Goal: Task Accomplishment & Management: Use online tool/utility

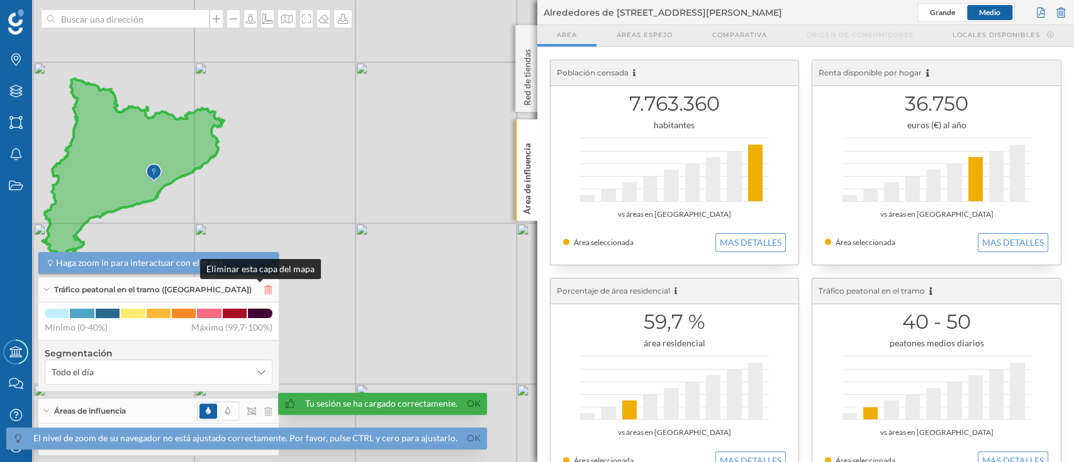
click at [264, 291] on icon at bounding box center [268, 290] width 8 height 9
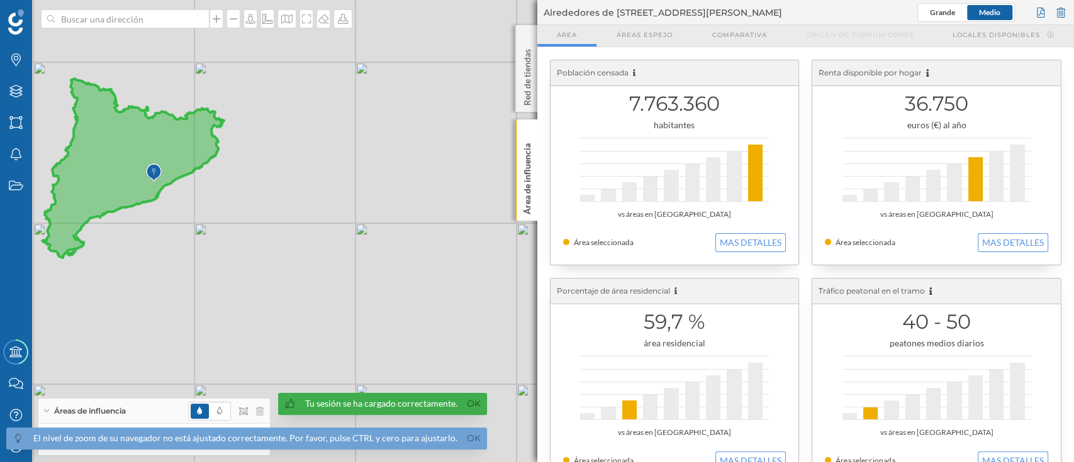
click at [259, 411] on span "El nivel de zoom de su navegador no está ajustado correctamente. Por favor, pul…" at bounding box center [243, 427] width 487 height 69
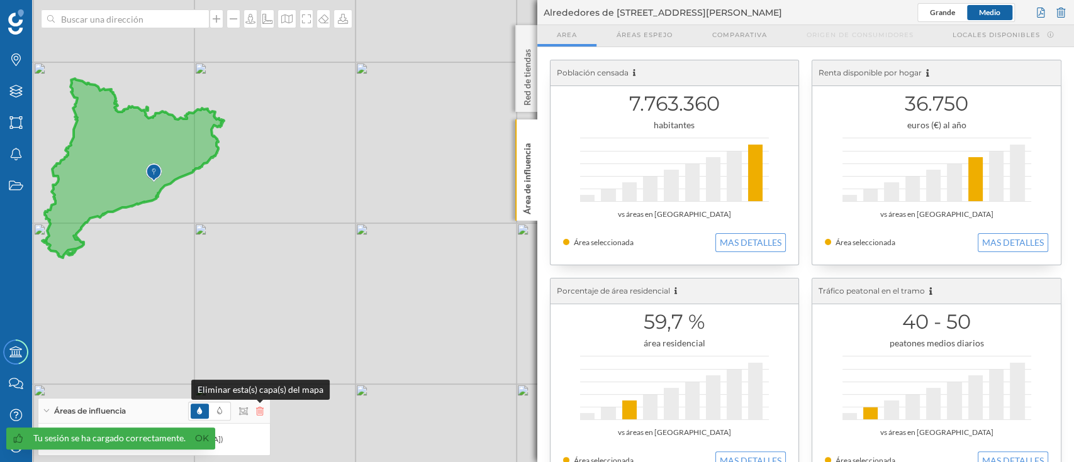
click at [258, 415] on icon at bounding box center [260, 411] width 8 height 9
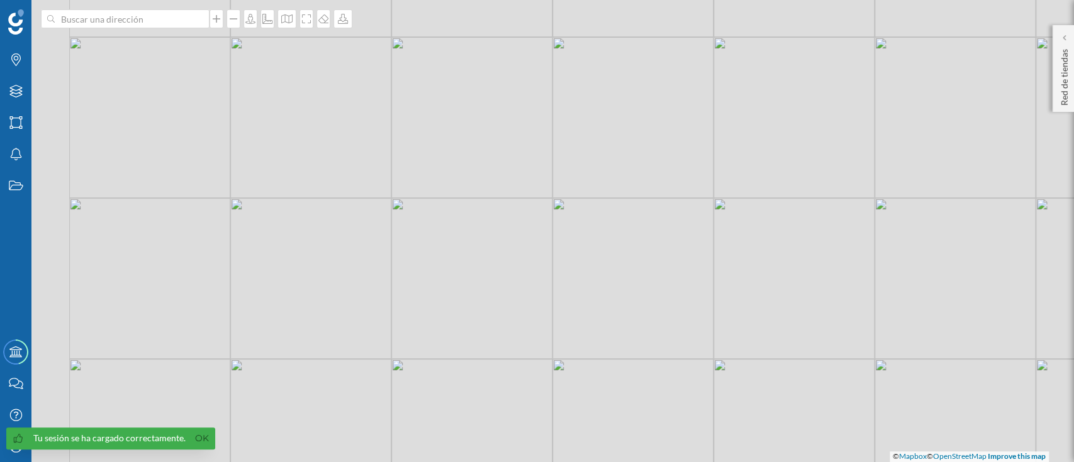
drag, startPoint x: 181, startPoint y: 325, endPoint x: 532, endPoint y: 298, distance: 352.7
click at [532, 297] on div "© Mapbox © OpenStreetMap Improve this map" at bounding box center [537, 231] width 1074 height 462
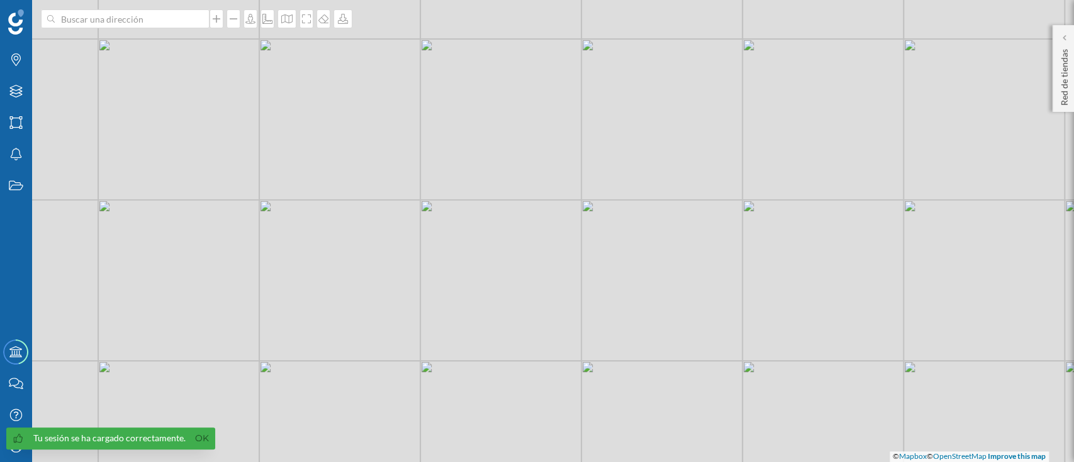
drag, startPoint x: 289, startPoint y: 286, endPoint x: 398, endPoint y: 282, distance: 108.9
click at [398, 282] on div "© Mapbox © OpenStreetMap Improve this map" at bounding box center [537, 231] width 1074 height 462
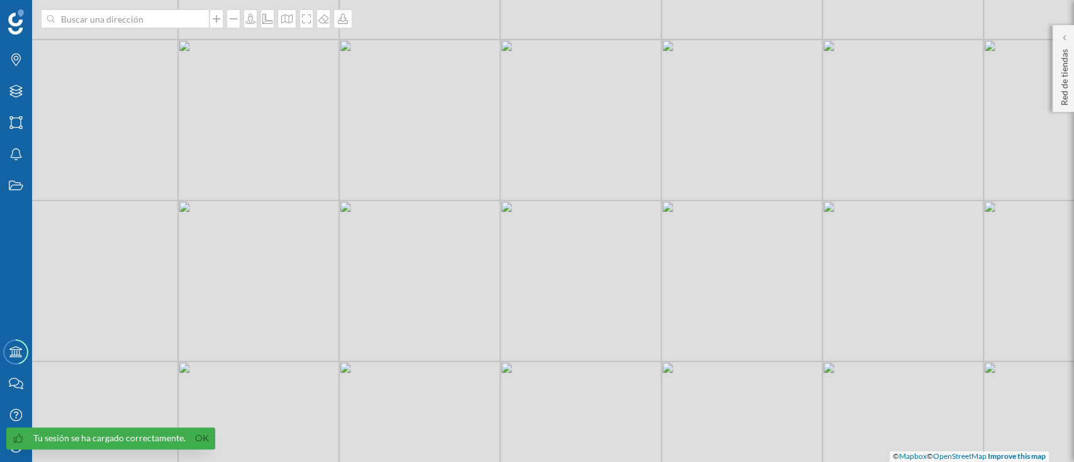
click at [299, 213] on div "© Mapbox © OpenStreetMap Improve this map" at bounding box center [537, 231] width 1074 height 462
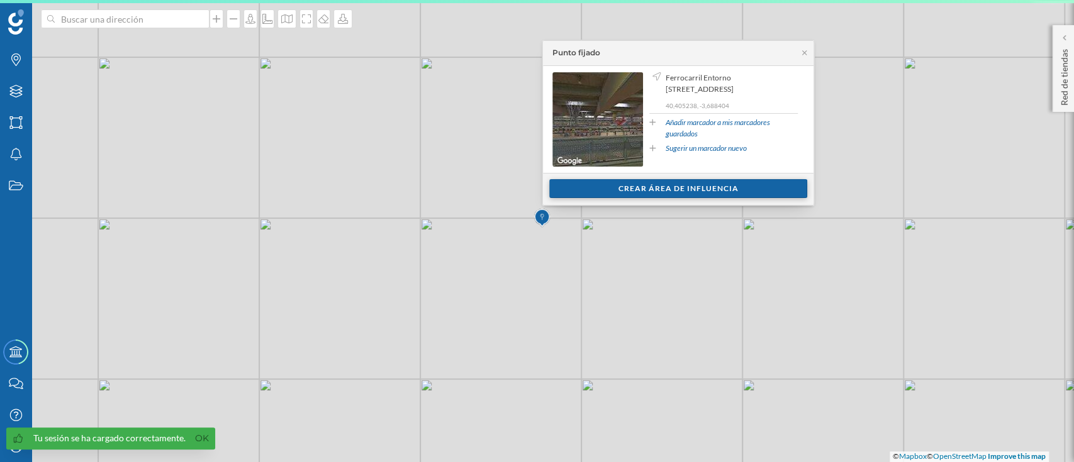
click at [637, 181] on div "Crear área de influencia" at bounding box center [678, 188] width 258 height 19
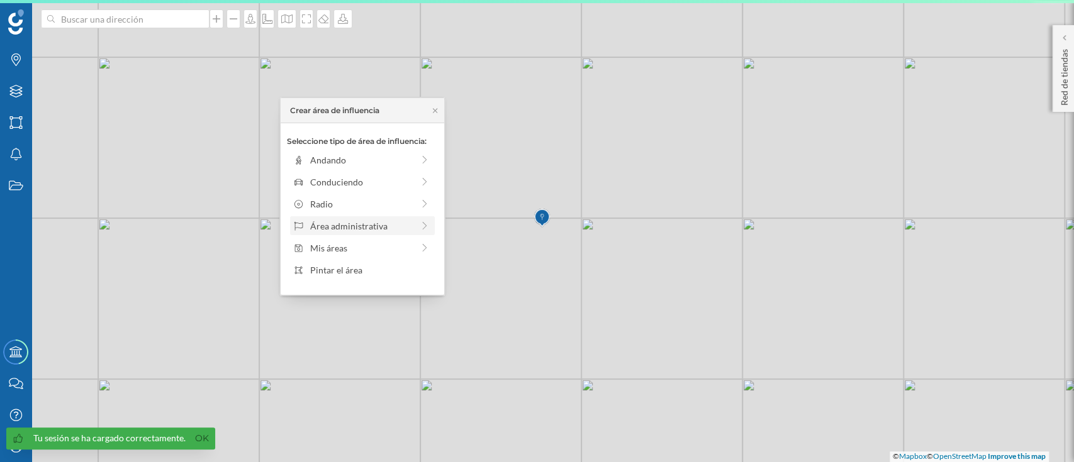
click at [410, 220] on div "Área administrativa" at bounding box center [361, 226] width 103 height 13
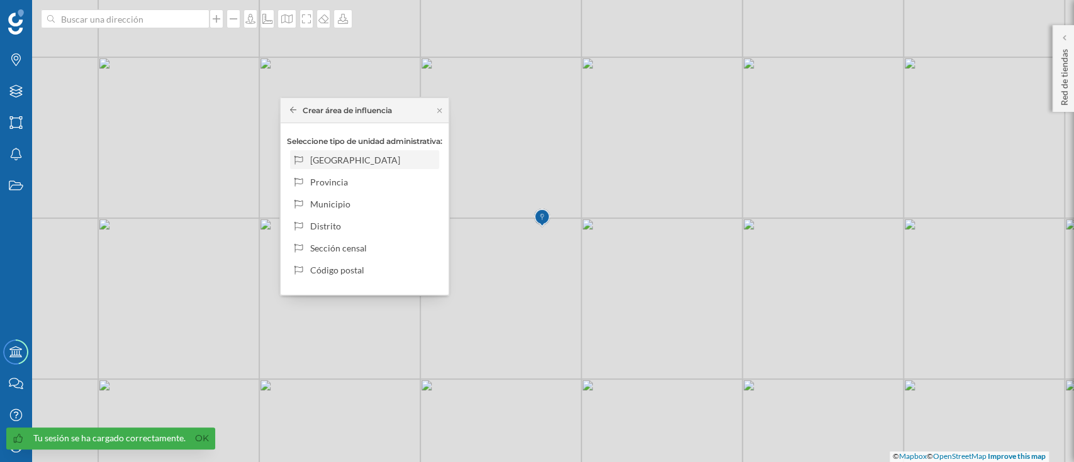
click at [392, 155] on div "[GEOGRAPHIC_DATA]" at bounding box center [372, 160] width 124 height 13
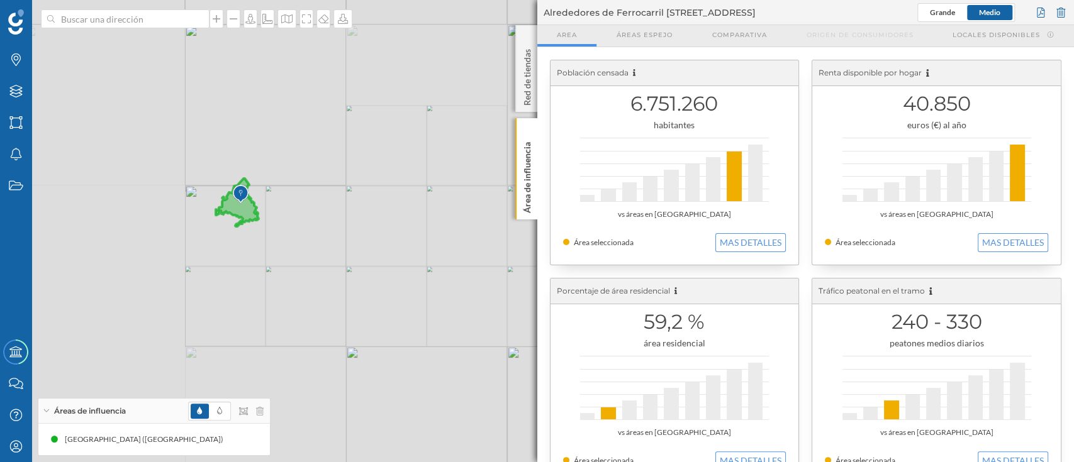
drag, startPoint x: 458, startPoint y: 194, endPoint x: 396, endPoint y: 200, distance: 62.5
click at [396, 200] on div "© Mapbox © OpenStreetMap Improve this map" at bounding box center [537, 231] width 1074 height 462
click at [413, 166] on div "© Mapbox © OpenStreetMap Improve this map" at bounding box center [537, 231] width 1074 height 462
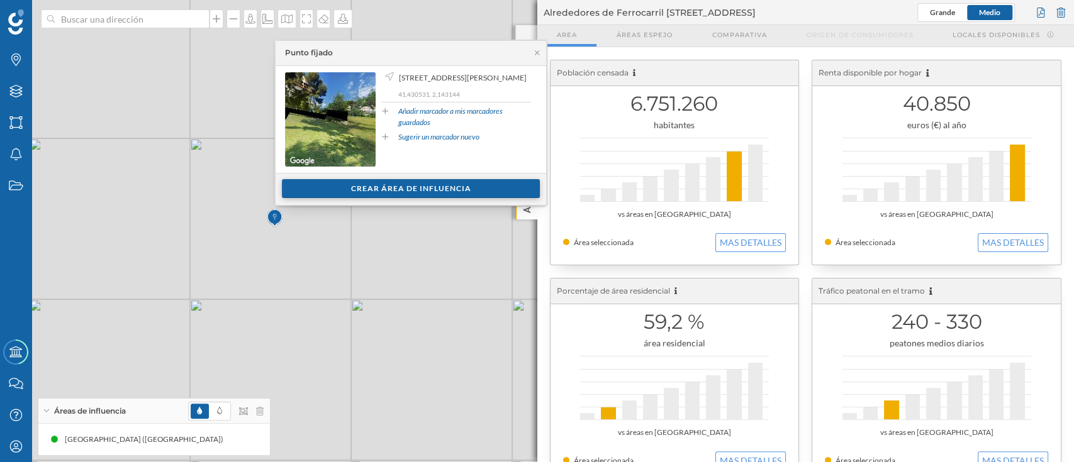
click at [391, 193] on div "Crear área de influencia" at bounding box center [411, 188] width 258 height 19
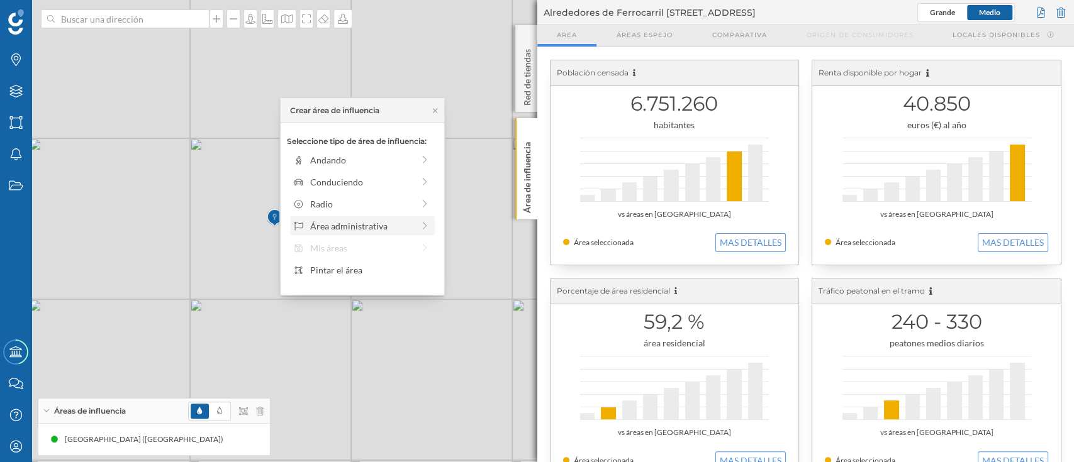
click at [403, 223] on div "Área administrativa" at bounding box center [361, 226] width 103 height 13
click at [394, 156] on div "[GEOGRAPHIC_DATA]" at bounding box center [372, 160] width 124 height 13
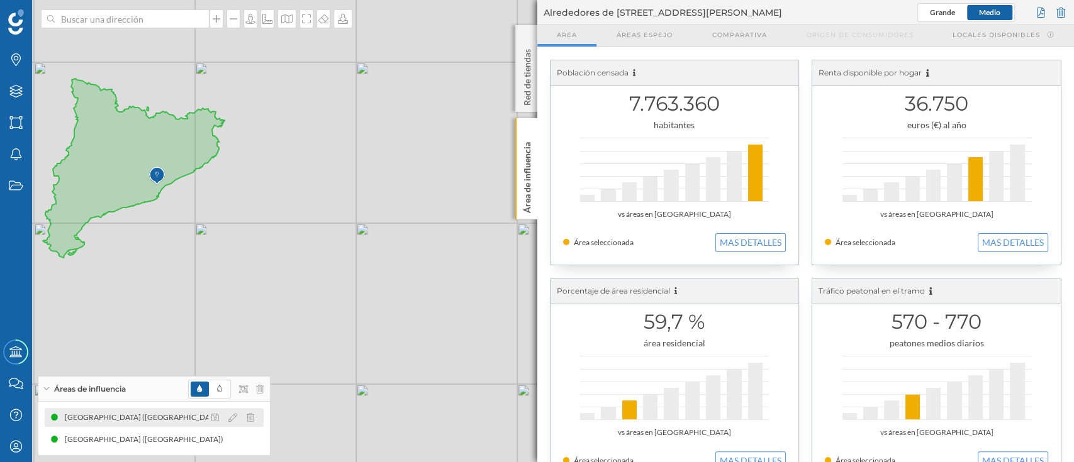
click at [166, 422] on div "[GEOGRAPHIC_DATA] ([GEOGRAPHIC_DATA])" at bounding box center [147, 417] width 165 height 13
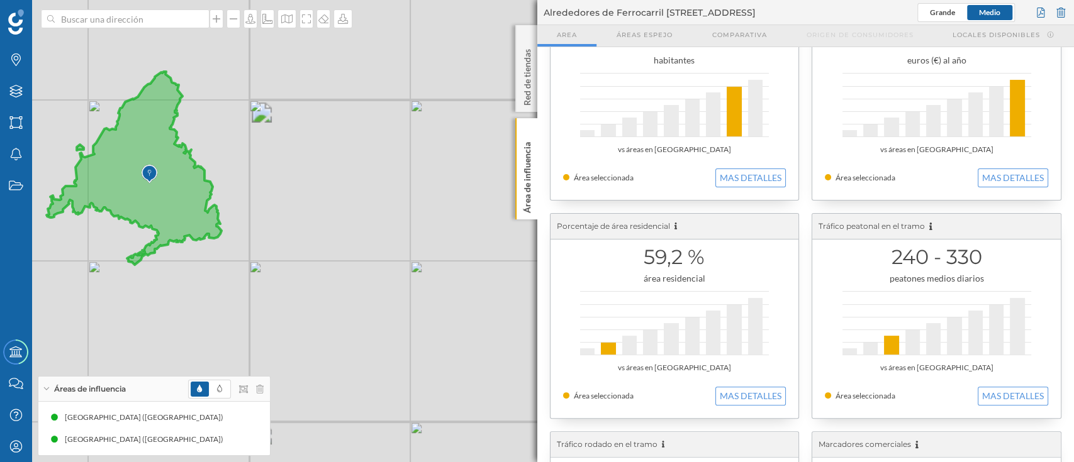
scroll to position [72, 0]
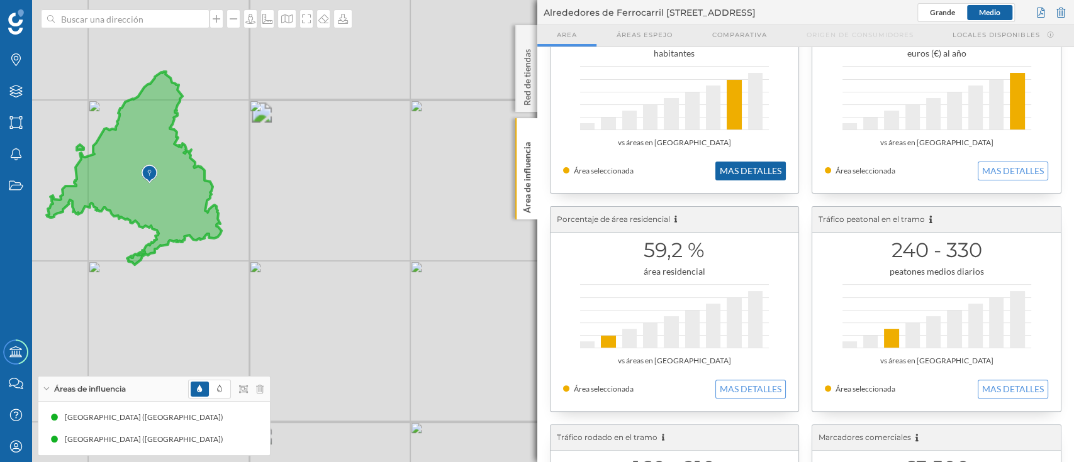
click at [745, 166] on button "MAS DETALLES" at bounding box center [750, 171] width 70 height 19
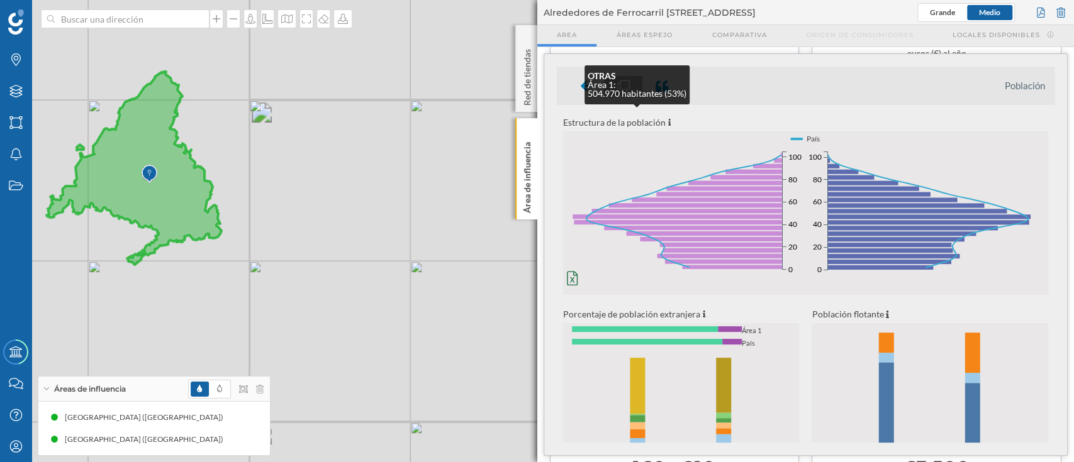
scroll to position [0, 0]
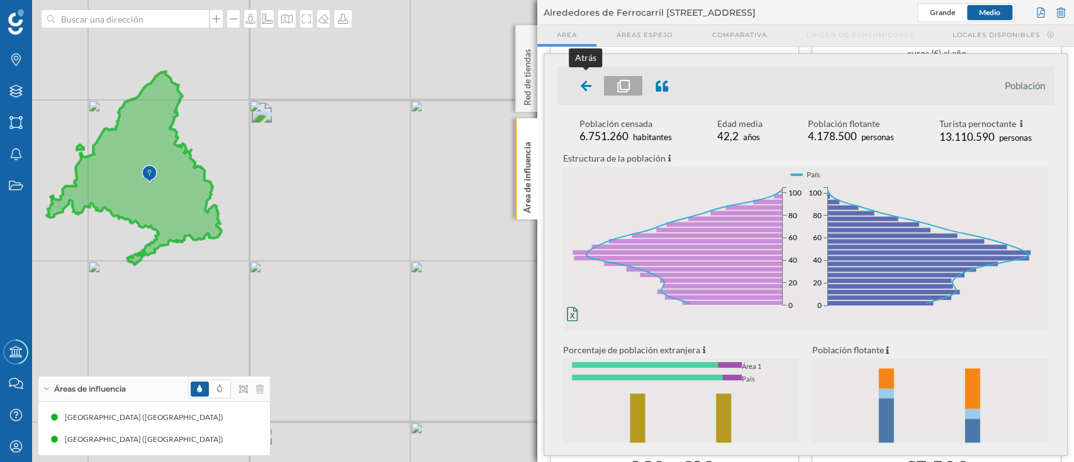
click at [585, 82] on icon at bounding box center [585, 86] width 11 height 11
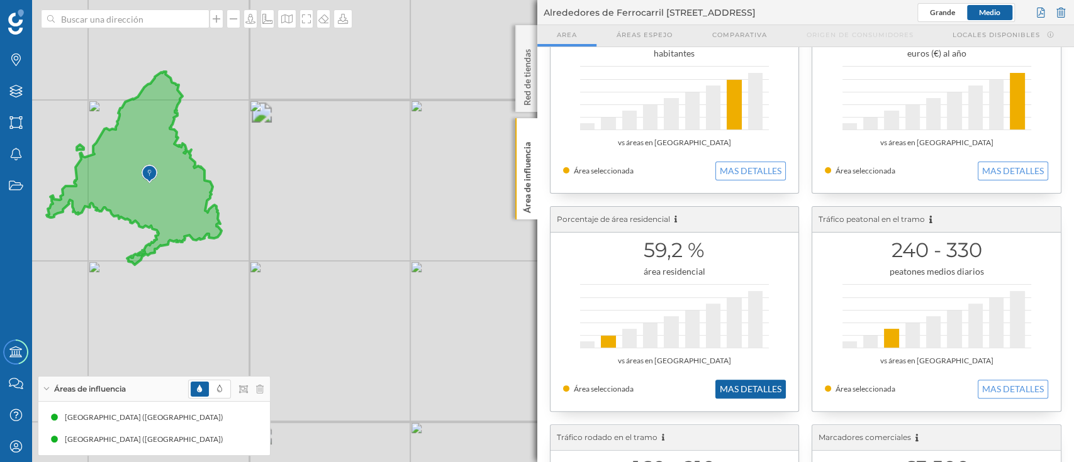
click at [745, 388] on button "MAS DETALLES" at bounding box center [750, 389] width 70 height 19
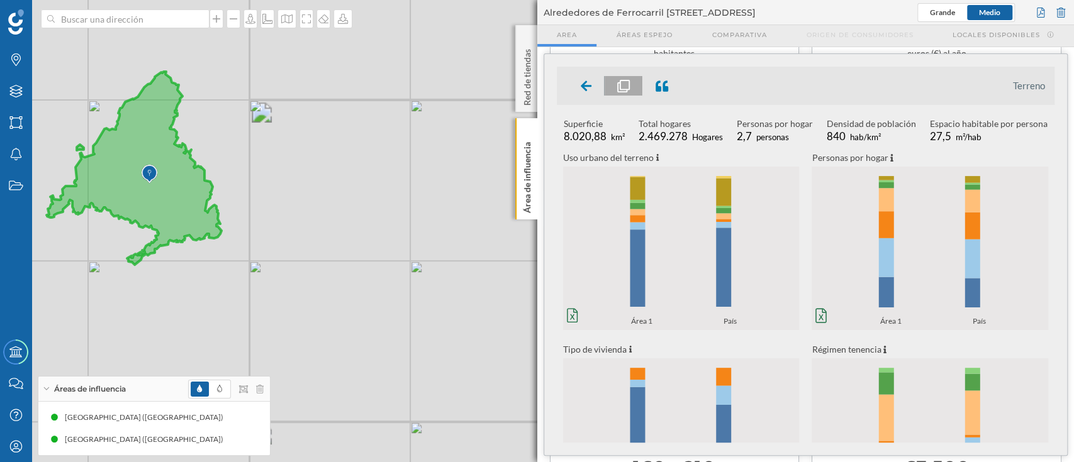
click at [652, 226] on icon "0% 20% 40% 60% 80% 100% Área 1 País 0% 20% 40% 60% 80% 100% Área 1 País" at bounding box center [681, 248] width 237 height 157
